Goal: Task Accomplishment & Management: Complete application form

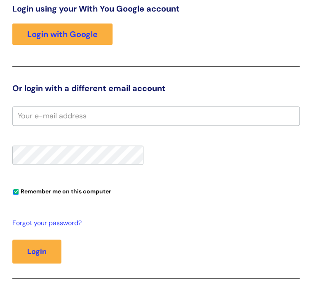
scroll to position [79, 0]
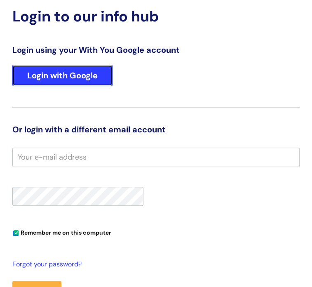
click at [89, 86] on link "Login with Google" at bounding box center [62, 75] width 100 height 21
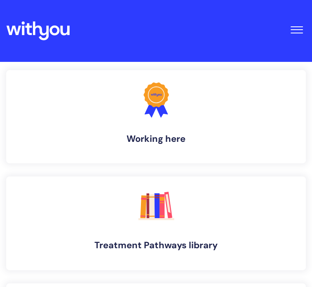
click at [85, 125] on link ".cls-1{fill:#f89b22;}.cls-1,.cls-2,.cls-3{stroke-width:0px;}.cls-2{fill:#2d3cff…" at bounding box center [156, 116] width 300 height 93
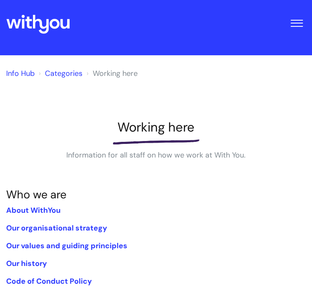
scroll to position [7, 0]
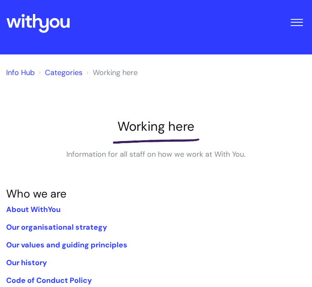
click at [174, 46] on div "Enter your search term here... Search Submit a query My queries Welcome Heather…" at bounding box center [156, 46] width 300 height 0
click at [0, 0] on link "Submit a query" at bounding box center [0, 0] width 0 height 0
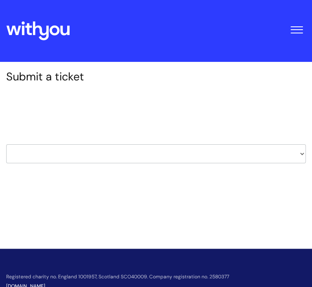
click at [111, 158] on select "HR / People IT and Support Clinical Drug Alerts Finance Accounts Data Support T…" at bounding box center [156, 153] width 300 height 19
select select "it_and_support"
click at [12, 149] on select "HR / People IT and Support Clinical Drug Alerts Finance Accounts Data Support T…" at bounding box center [156, 153] width 300 height 19
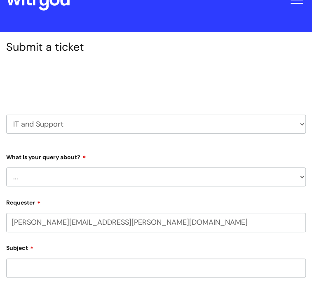
select select "80004286533"
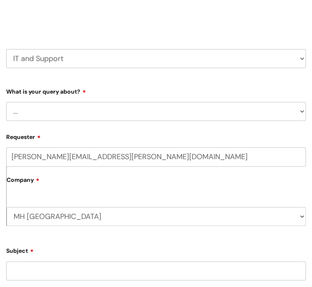
scroll to position [99, 0]
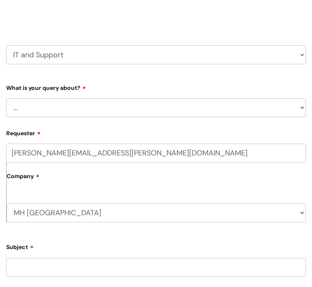
click at [89, 115] on select "... Mobile Phone Reset & MFA Accounts, Starters and Leavers IT Hardware issue I…" at bounding box center [156, 107] width 300 height 19
select select "Something Else"
click at [12, 103] on select "... Mobile Phone Reset & MFA Accounts, Starters and Leavers IT Hardware issue I…" at bounding box center [156, 107] width 300 height 19
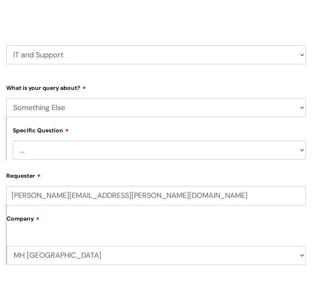
click at [78, 160] on select "... My problem is not listed" at bounding box center [159, 150] width 293 height 19
select select "My problem is not listed"
click at [19, 146] on select "... My problem is not listed" at bounding box center [159, 150] width 293 height 19
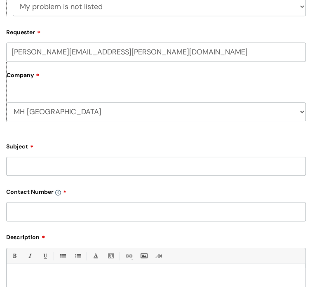
scroll to position [243, 0]
click at [39, 170] on input "Subject" at bounding box center [156, 166] width 300 height 19
type input "internet connection issue"
click at [40, 227] on form "Type Of Request ... Accounts (Finance) Alerts! (For clinical team) Data Protect…" at bounding box center [156, 163] width 300 height 453
click at [47, 217] on input "text" at bounding box center [156, 211] width 300 height 19
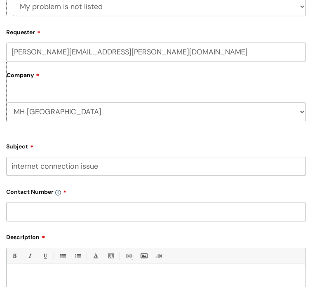
scroll to position [294, 0]
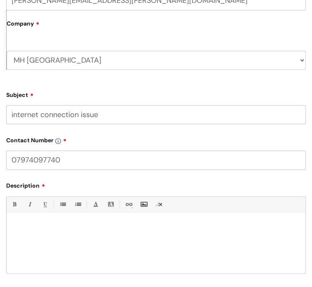
type input "07974097740"
drag, startPoint x: 47, startPoint y: 217, endPoint x: 45, endPoint y: 233, distance: 15.8
click at [45, 230] on p at bounding box center [156, 226] width 287 height 7
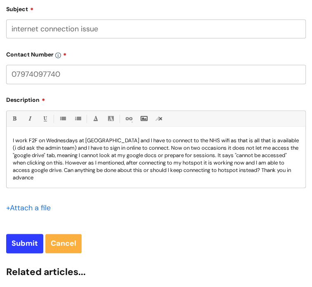
scroll to position [0, 0]
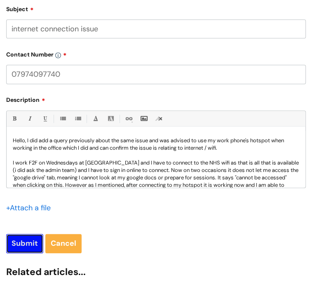
click at [14, 249] on input "Submit" at bounding box center [24, 243] width 37 height 19
type input "Please Wait..."
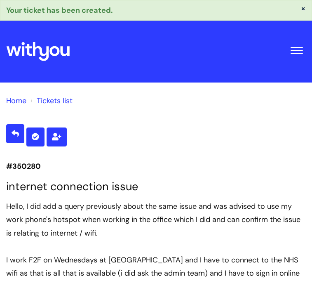
select select "Something Else"
select select "My problem is not listed"
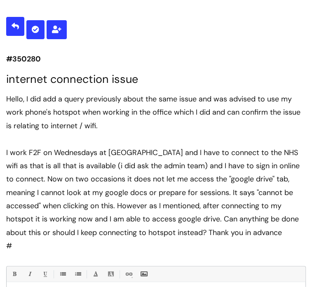
scroll to position [107, 0]
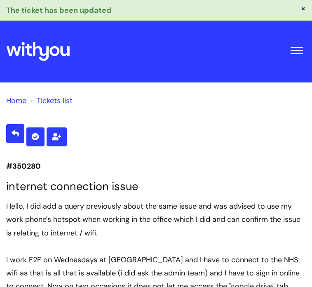
select select "Something Else"
select select "My problem is not listed"
